Goal: Transaction & Acquisition: Download file/media

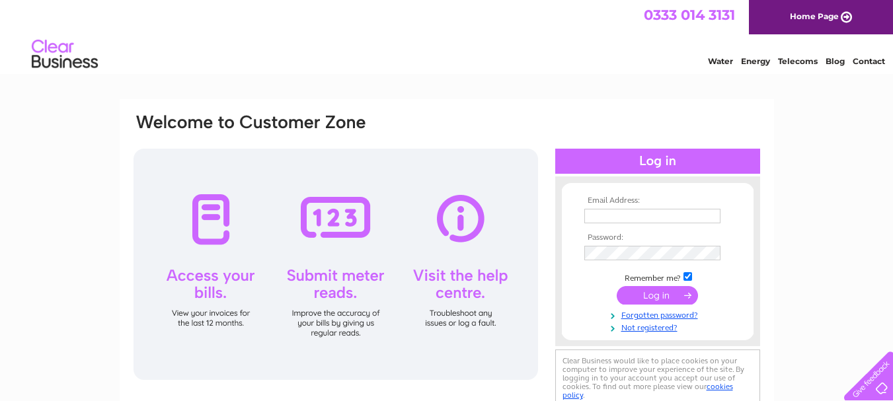
type input "[EMAIL_ADDRESS][DOMAIN_NAME]"
click at [651, 293] on input "submit" at bounding box center [656, 295] width 81 height 18
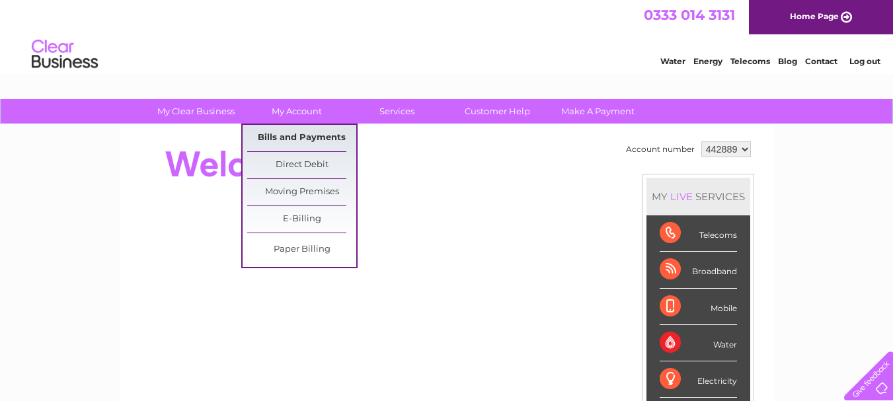
click at [298, 132] on link "Bills and Payments" at bounding box center [301, 138] width 109 height 26
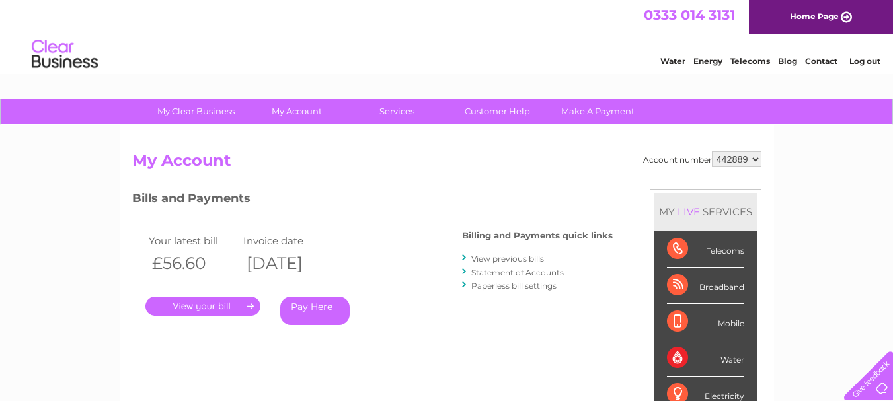
click at [513, 256] on link "View previous bills" at bounding box center [507, 259] width 73 height 10
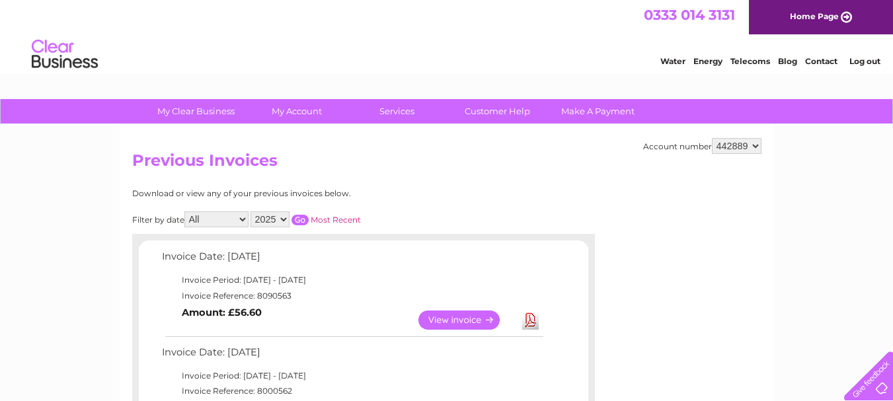
click at [455, 318] on link "View" at bounding box center [466, 319] width 97 height 19
click at [530, 322] on link "Download" at bounding box center [530, 319] width 17 height 19
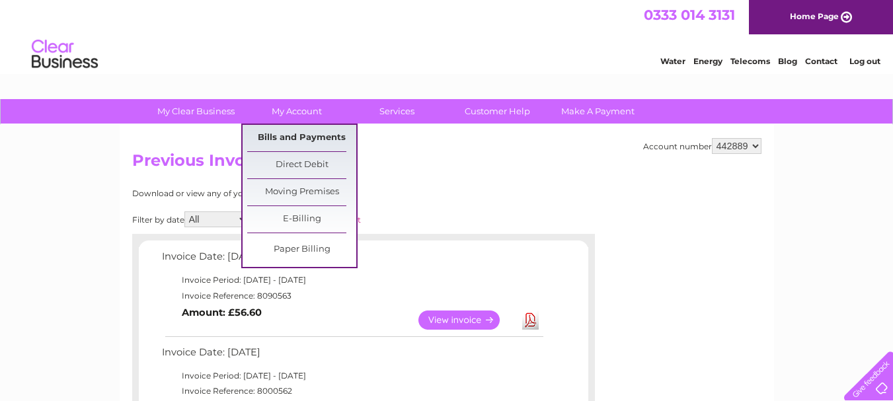
click at [289, 137] on link "Bills and Payments" at bounding box center [301, 138] width 109 height 26
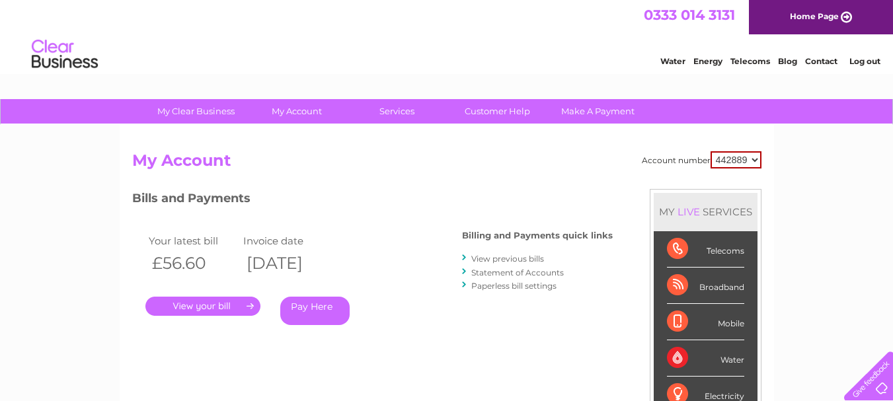
click at [510, 272] on link "Statement of Accounts" at bounding box center [517, 273] width 92 height 10
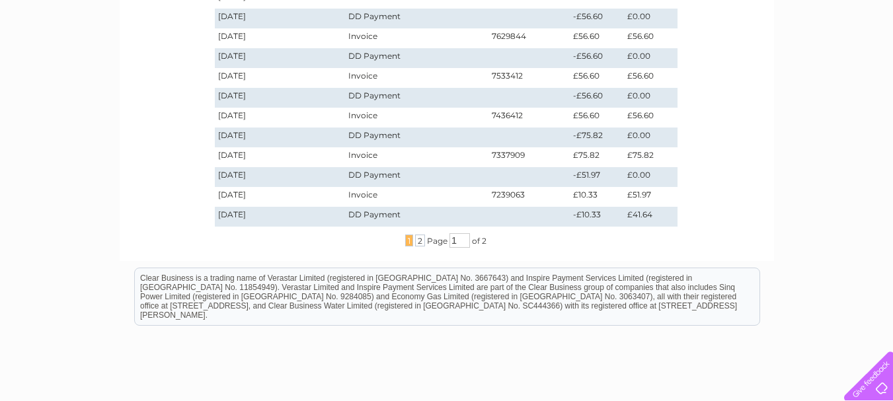
scroll to position [507, 0]
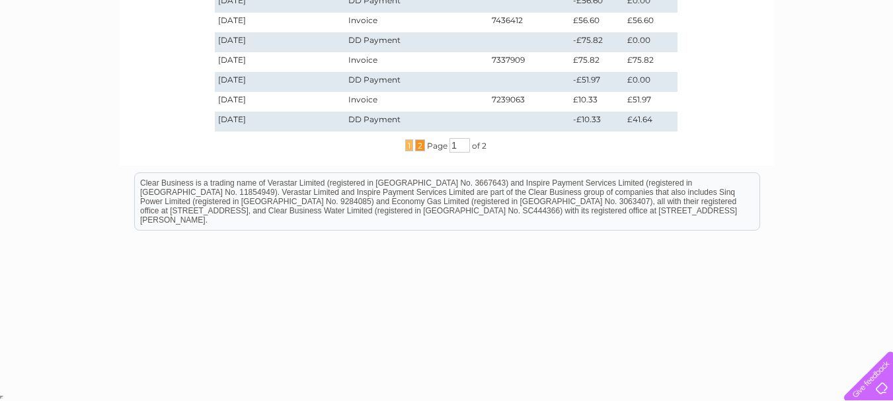
click at [416, 145] on span "2" at bounding box center [420, 145] width 10 height 12
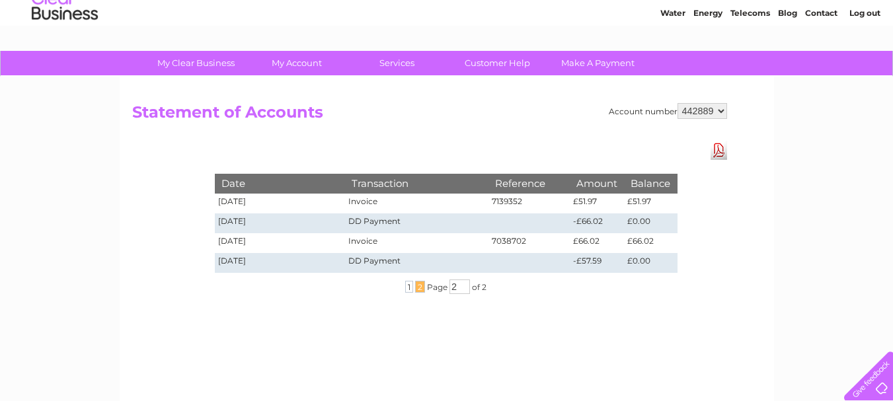
scroll to position [0, 0]
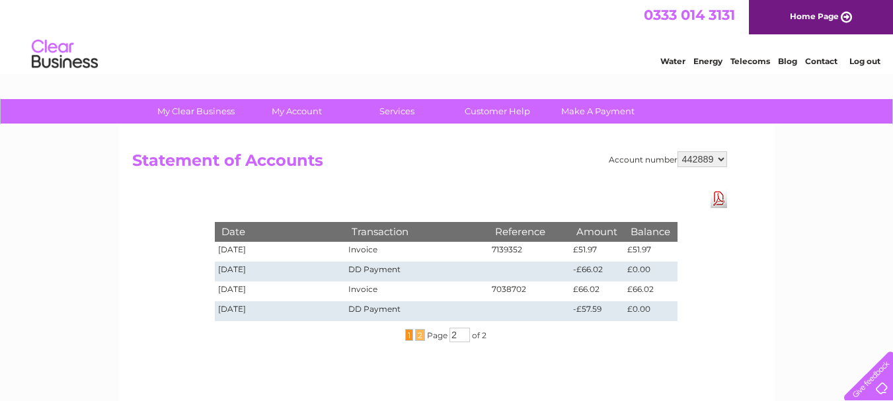
click at [410, 338] on span "1" at bounding box center [409, 335] width 8 height 12
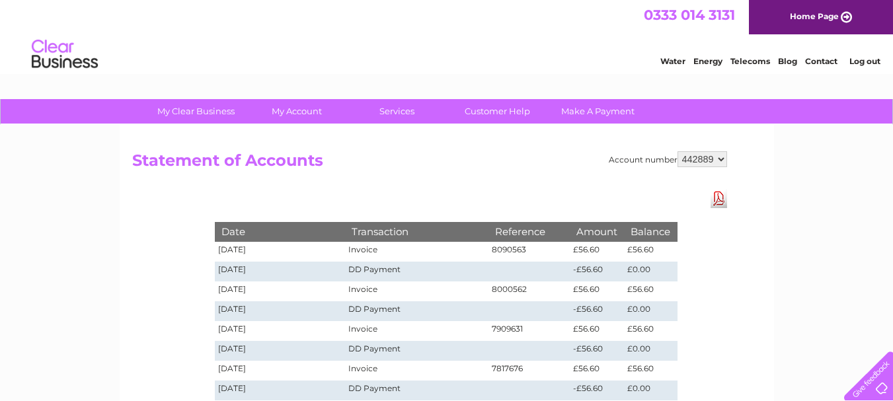
click at [861, 60] on link "Log out" at bounding box center [864, 61] width 31 height 10
